Goal: Task Accomplishment & Management: Complete application form

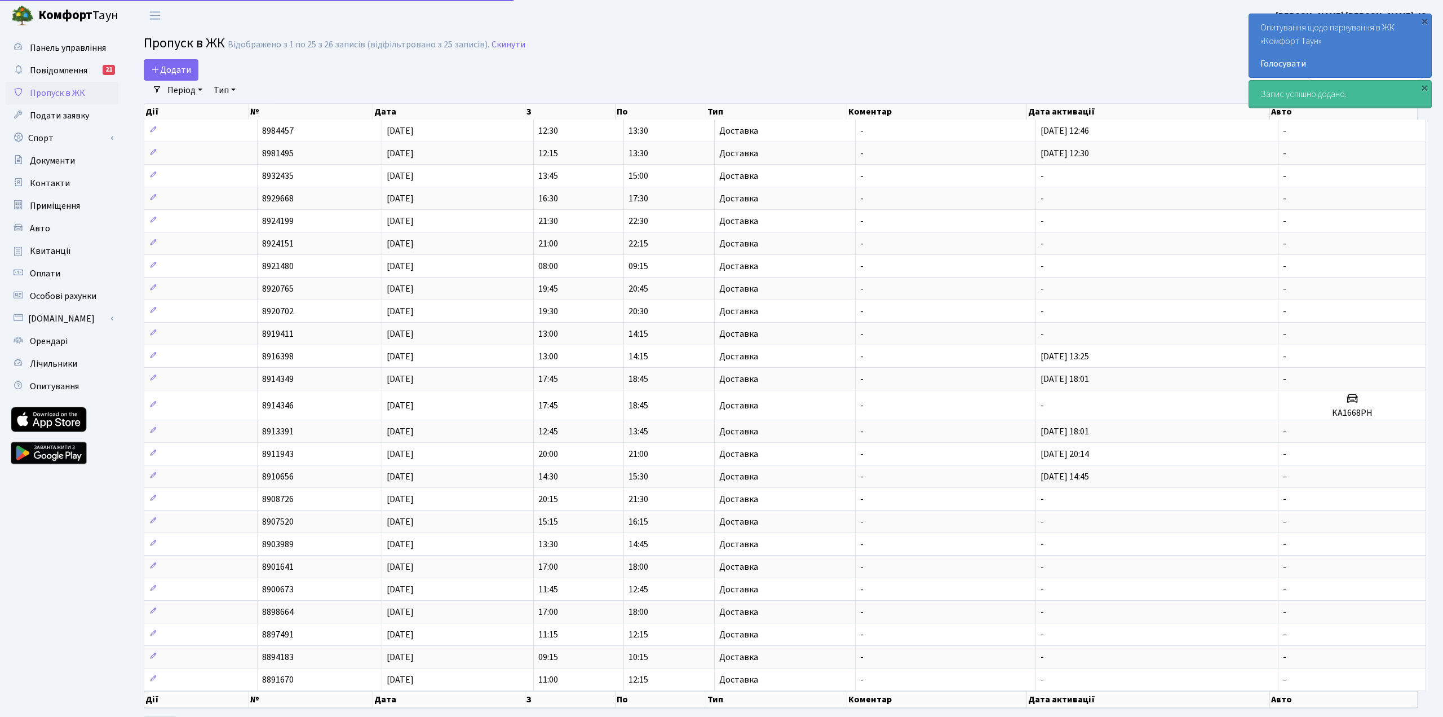
select select "25"
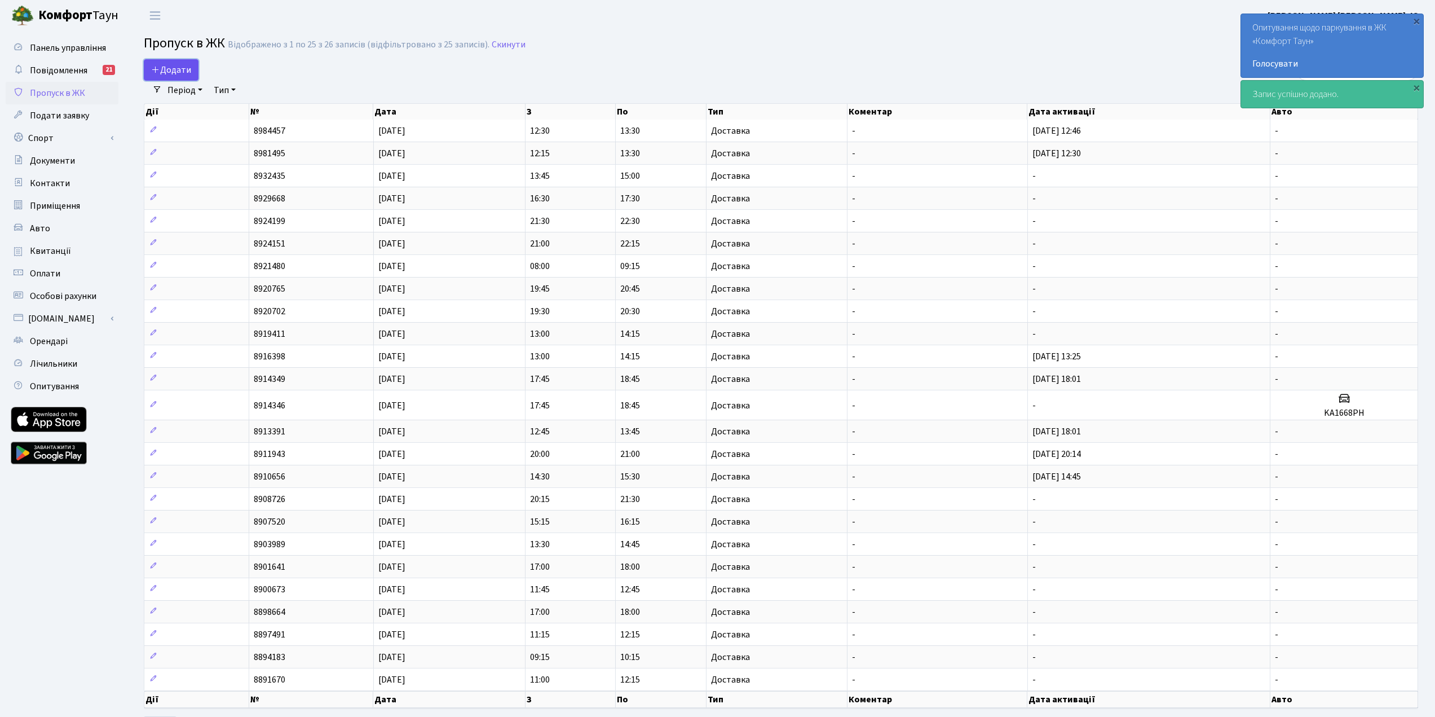
click at [166, 66] on span "Додати" at bounding box center [171, 70] width 40 height 12
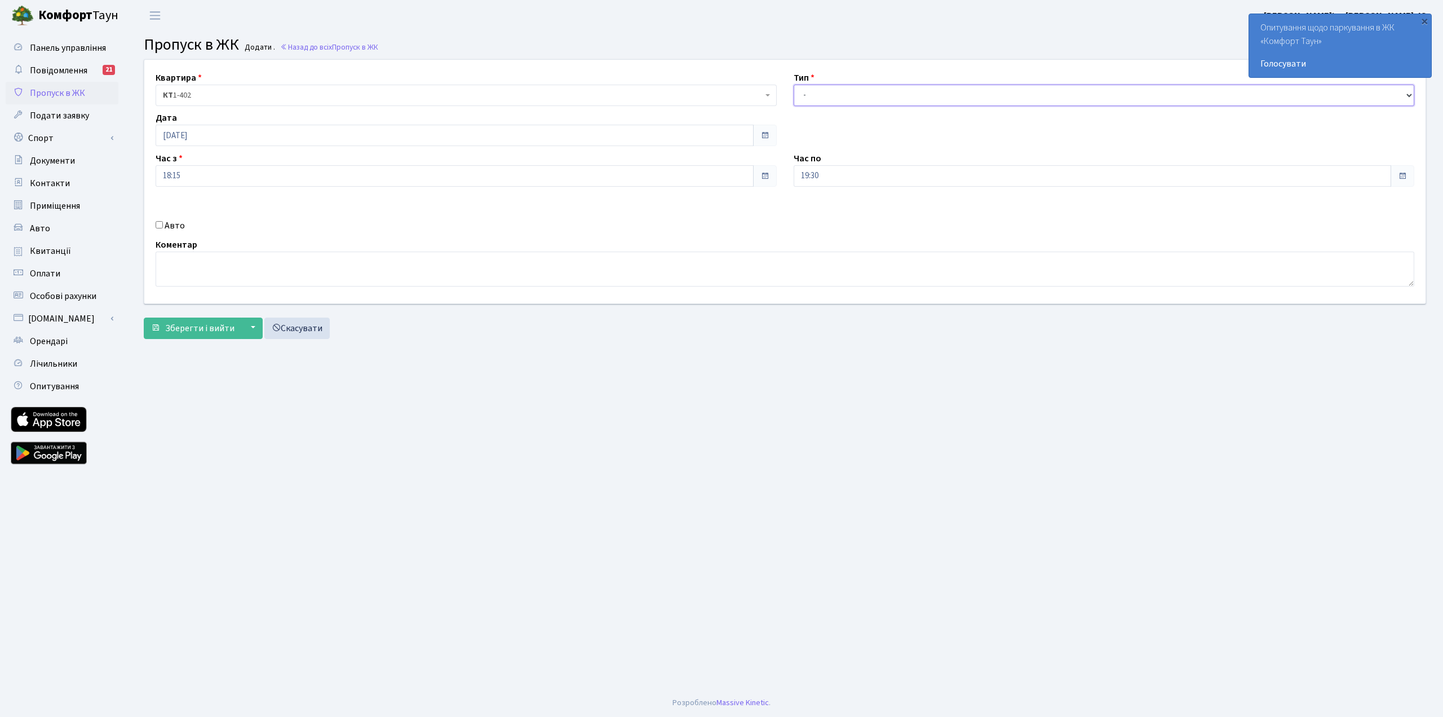
click at [933, 105] on select "- Доставка Таксі Гості Сервіс" at bounding box center [1104, 95] width 621 height 21
select select "1"
click at [794, 85] on select "- Доставка Таксі Гості Сервіс" at bounding box center [1104, 95] width 621 height 21
drag, startPoint x: 192, startPoint y: 333, endPoint x: 216, endPoint y: 329, distance: 23.9
click at [193, 333] on span "Зберегти і вийти" at bounding box center [199, 328] width 69 height 12
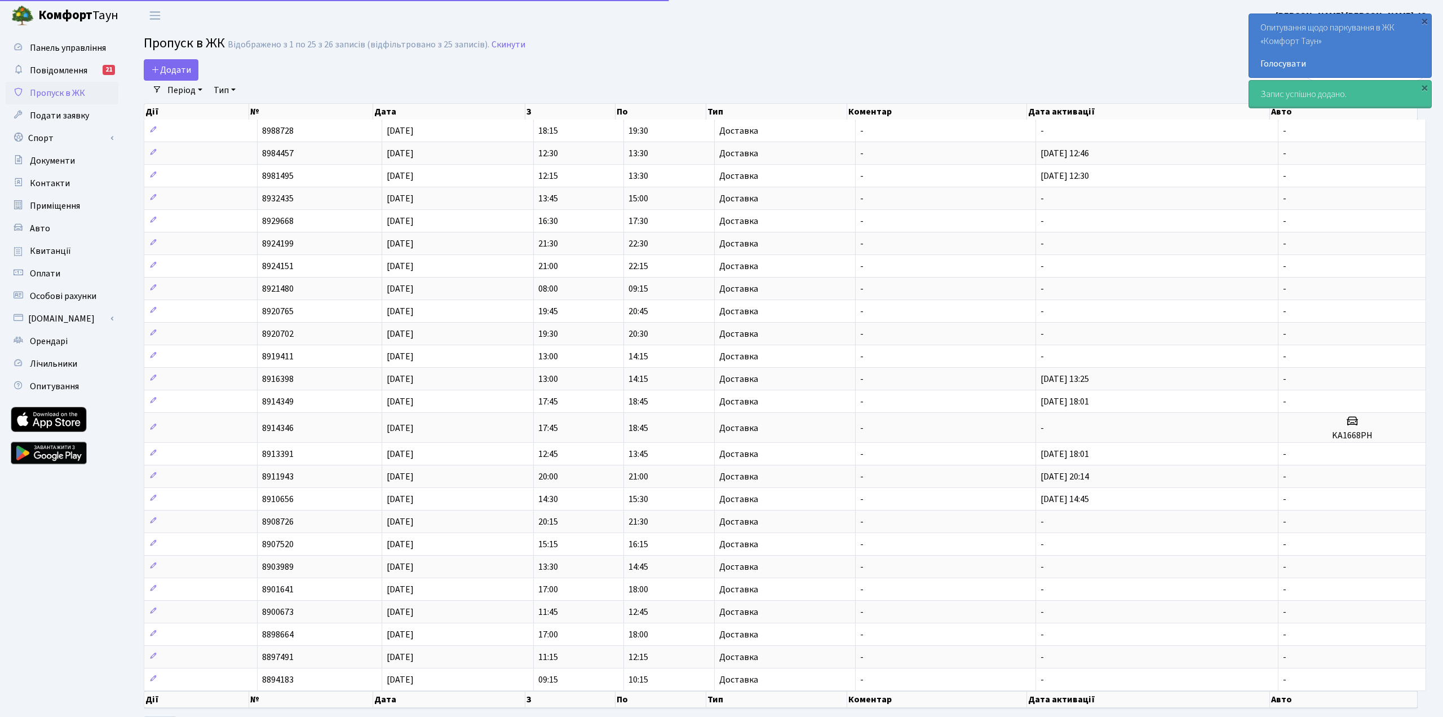
select select "25"
